Goal: Information Seeking & Learning: Understand process/instructions

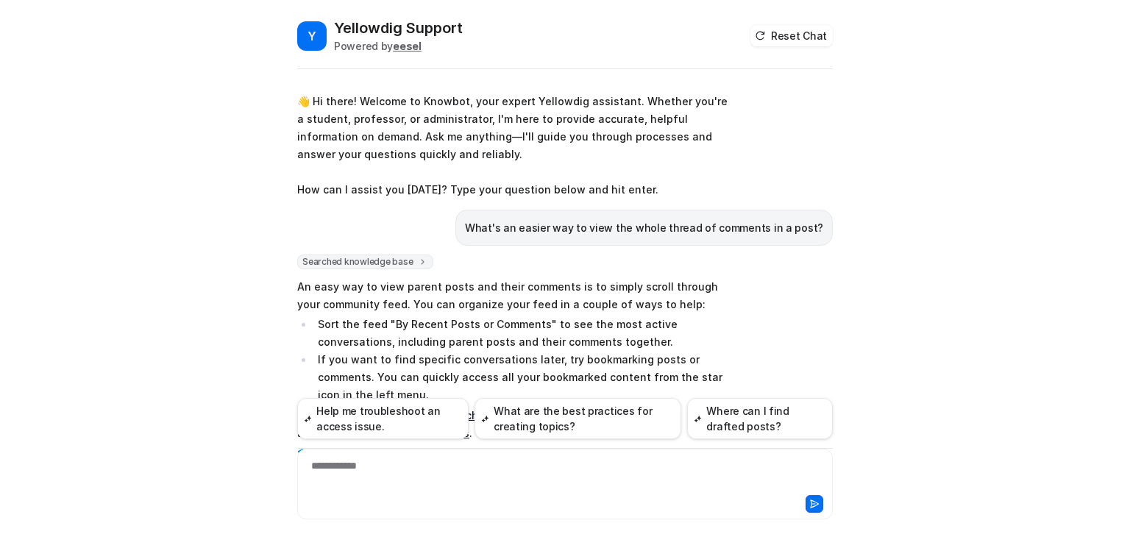
scroll to position [7564, 0]
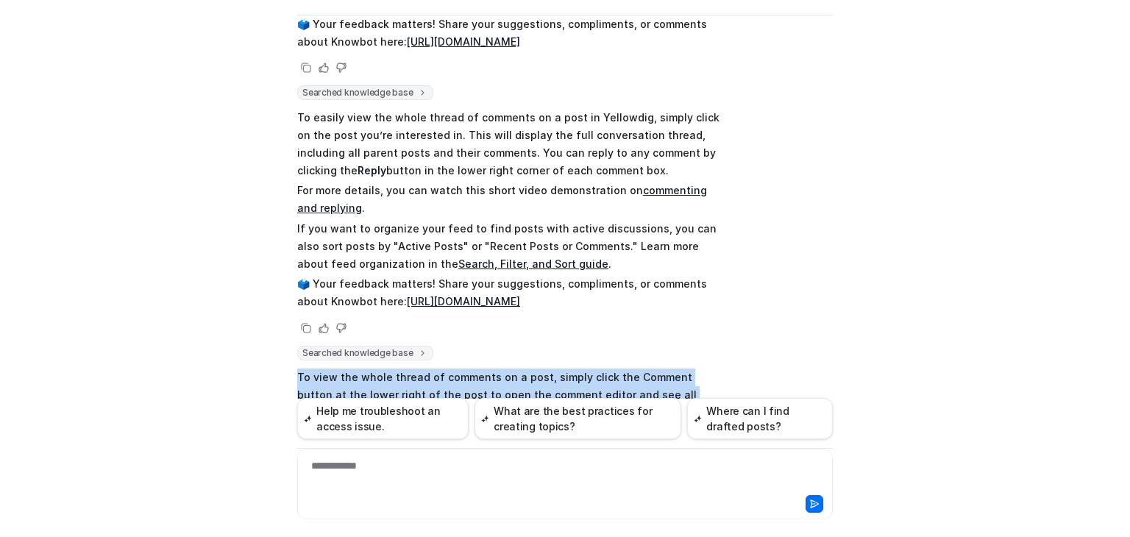
click at [428, 494] on link "Search, Filter, and Sort" at bounding box center [370, 500] width 118 height 13
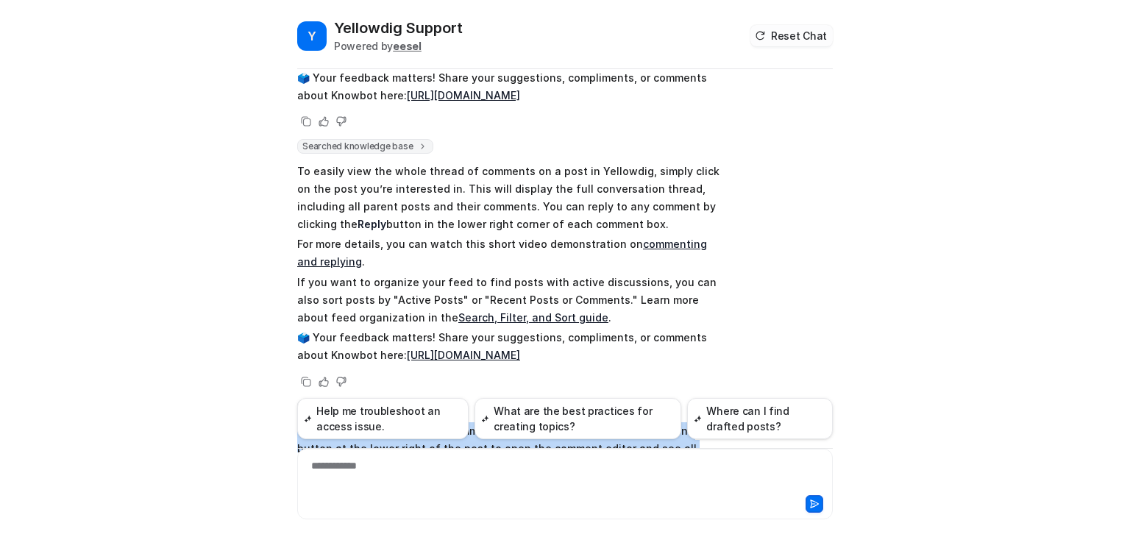
click at [782, 43] on button "Reset Chat" at bounding box center [792, 35] width 82 height 21
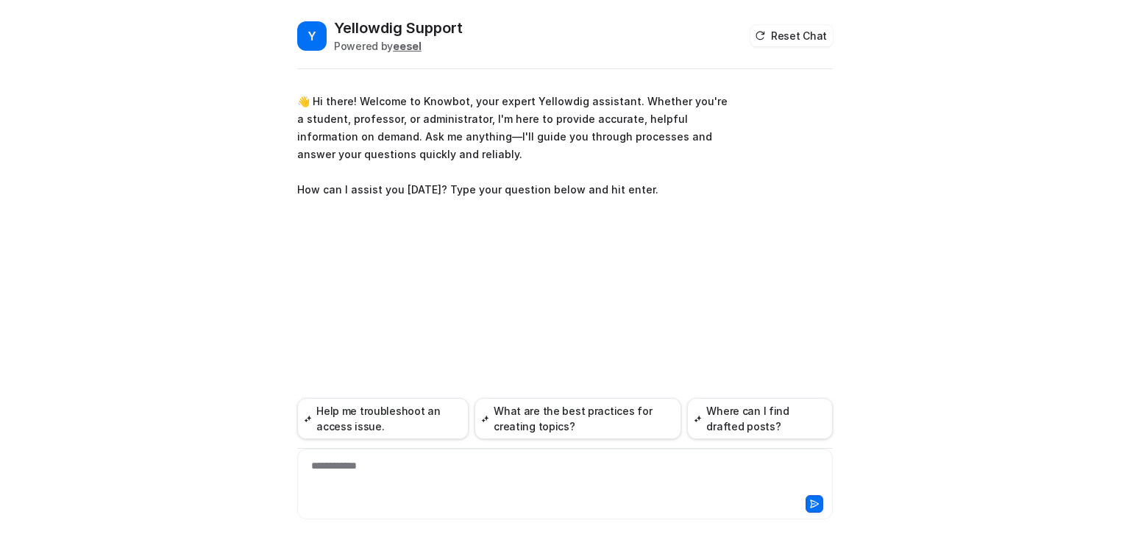
click at [381, 482] on div "**********" at bounding box center [565, 475] width 528 height 34
paste div
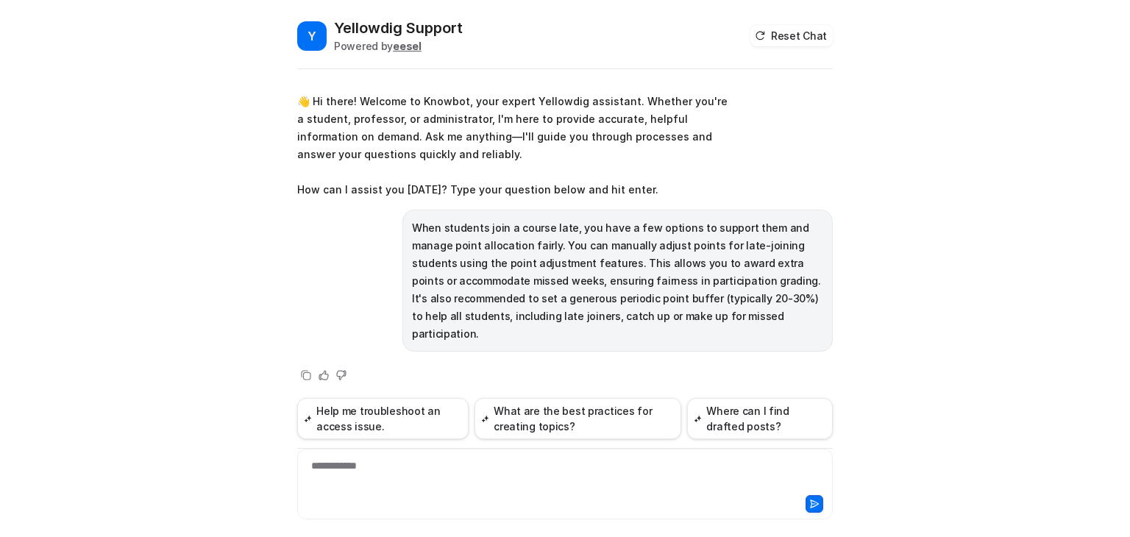
click at [578, 289] on p "When students join a course late, you have a few options to support them and ma…" at bounding box center [617, 281] width 411 height 124
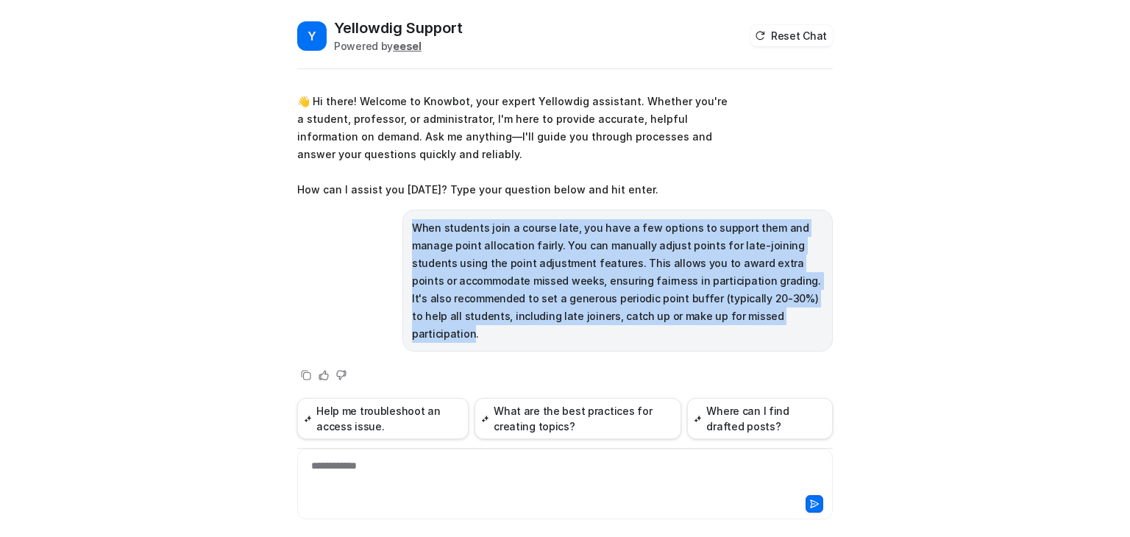
drag, startPoint x: 656, startPoint y: 312, endPoint x: 409, endPoint y: 233, distance: 258.8
click at [409, 233] on div "When students join a course late, you have a few options to support them and ma…" at bounding box center [618, 281] width 430 height 142
click at [519, 257] on p "When students join a course late, you have a few options to support them and ma…" at bounding box center [617, 281] width 411 height 124
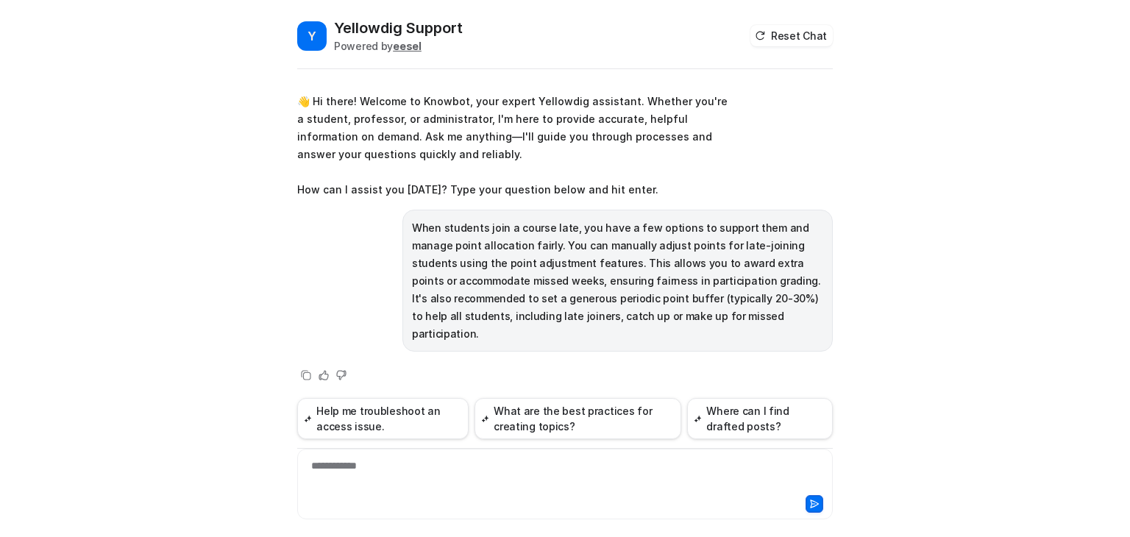
click at [817, 230] on p "When students join a course late, you have a few options to support them and ma…" at bounding box center [617, 281] width 411 height 124
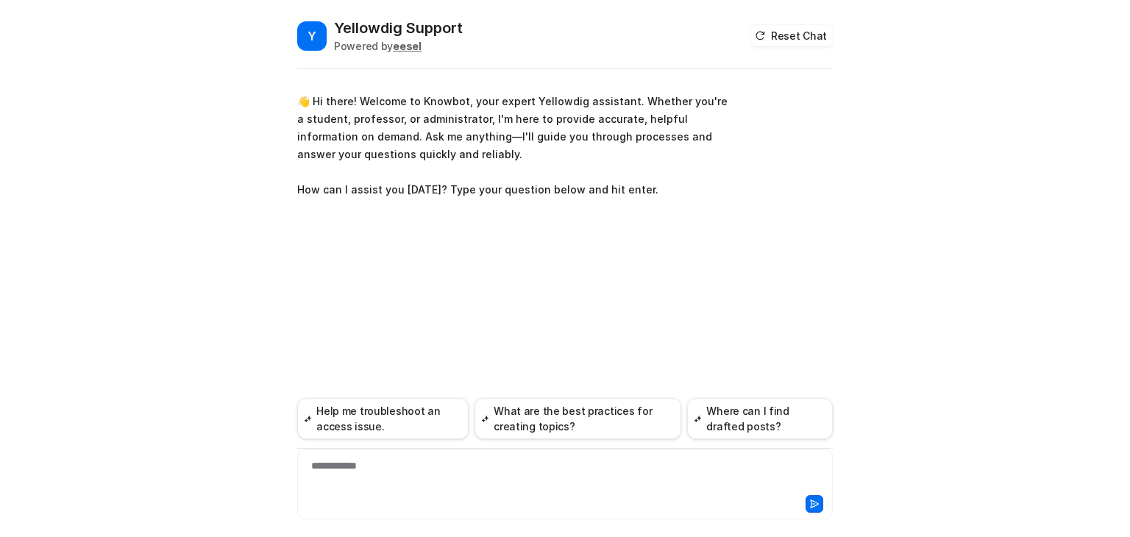
click at [397, 493] on div at bounding box center [565, 502] width 528 height 21
click at [398, 480] on div at bounding box center [565, 475] width 528 height 34
paste div
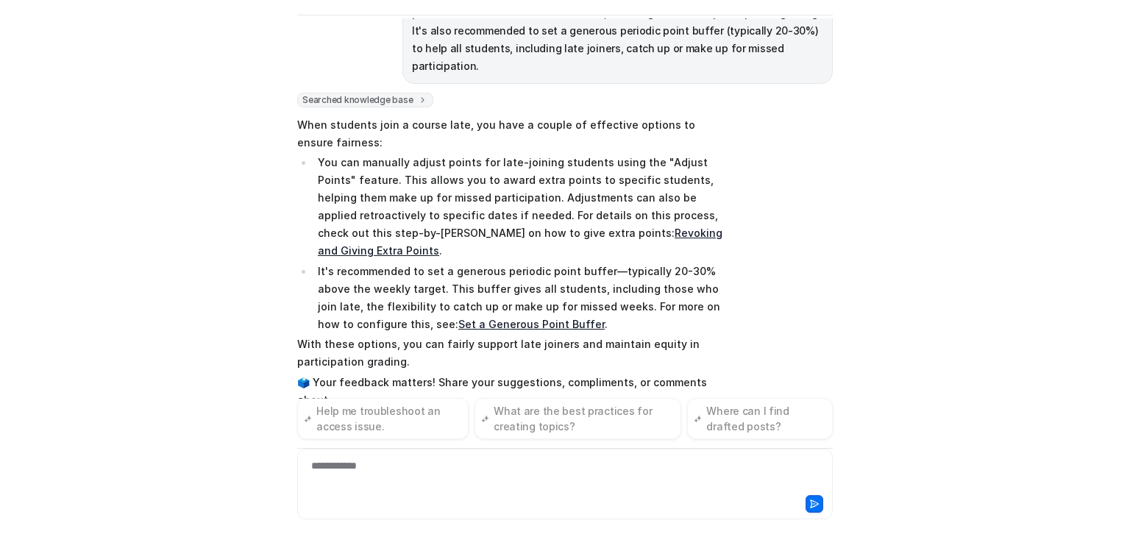
scroll to position [232, 0]
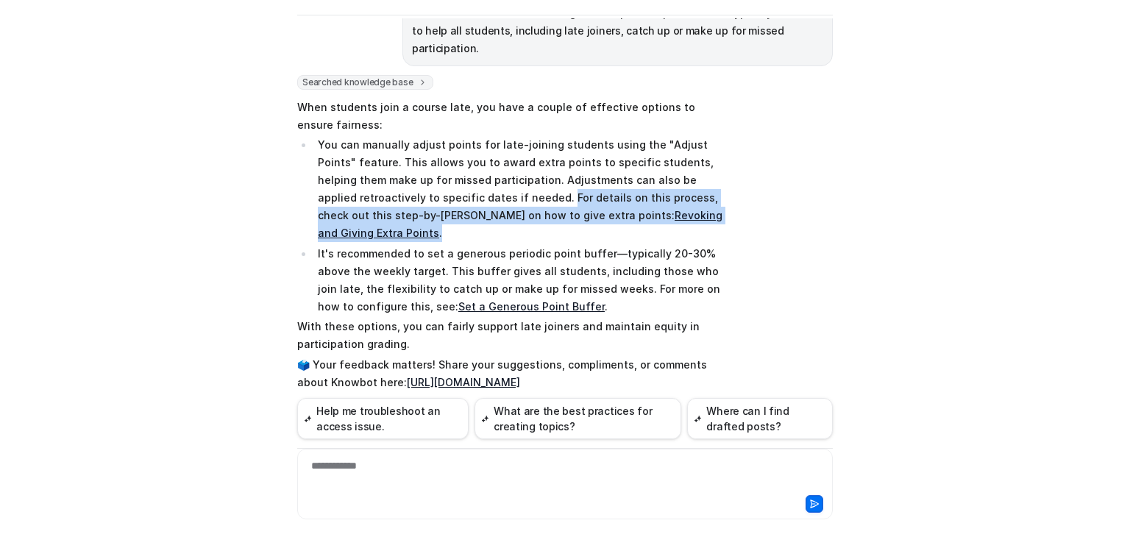
drag, startPoint x: 436, startPoint y: 177, endPoint x: 667, endPoint y: 194, distance: 230.9
click at [667, 194] on p "You can manually adjust points for late-joining students using the "Adjust Poin…" at bounding box center [523, 189] width 410 height 106
copy p "For details on this process, check out this step-by-step guide on how to give e…"
click at [565, 209] on link "Revoking and Giving Extra Points" at bounding box center [520, 224] width 405 height 30
click at [458, 300] on link "Set a Generous Point Buffer" at bounding box center [531, 306] width 146 height 13
